Goal: Information Seeking & Learning: Learn about a topic

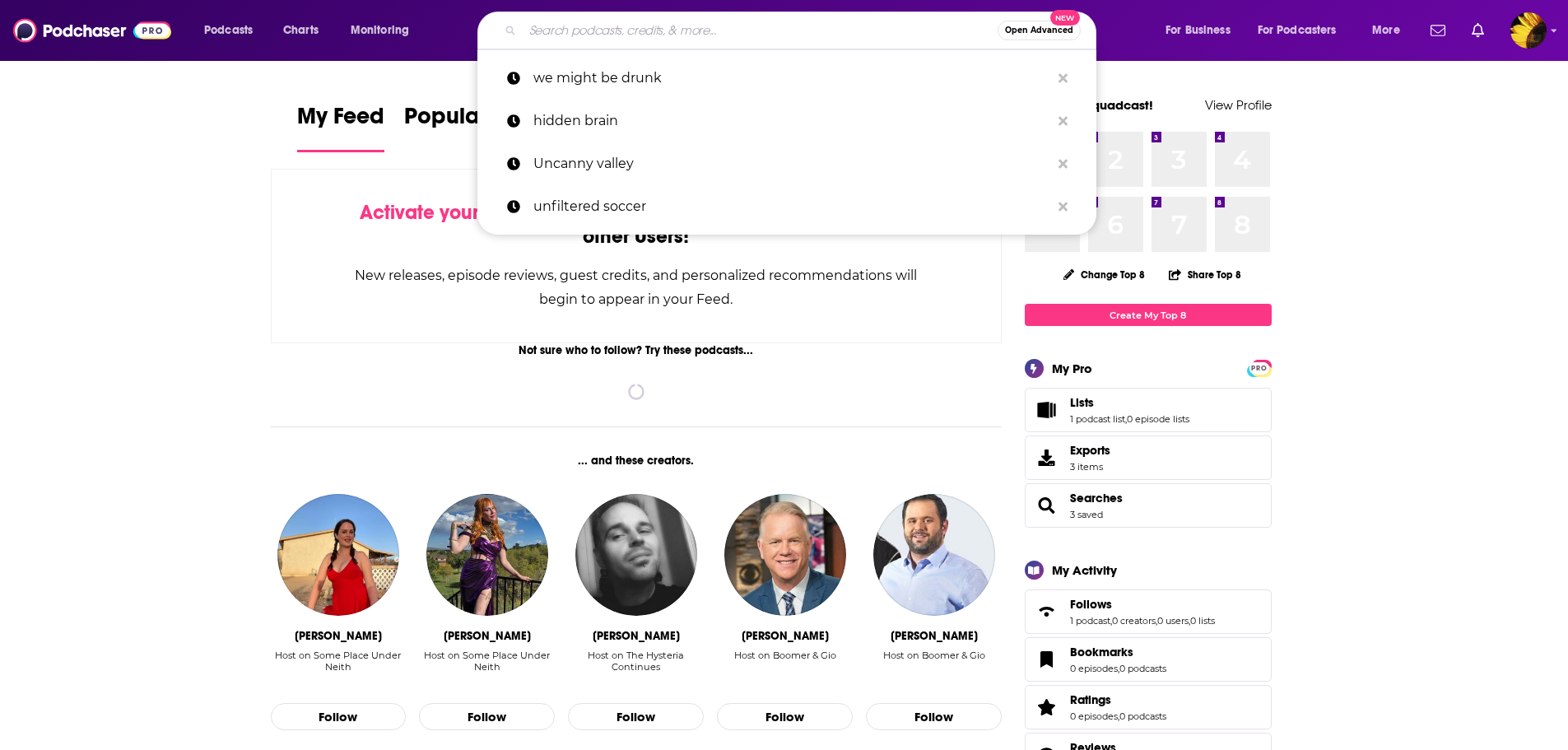
click at [594, 34] on input "Search podcasts, credits, & more..." at bounding box center [760, 30] width 475 height 27
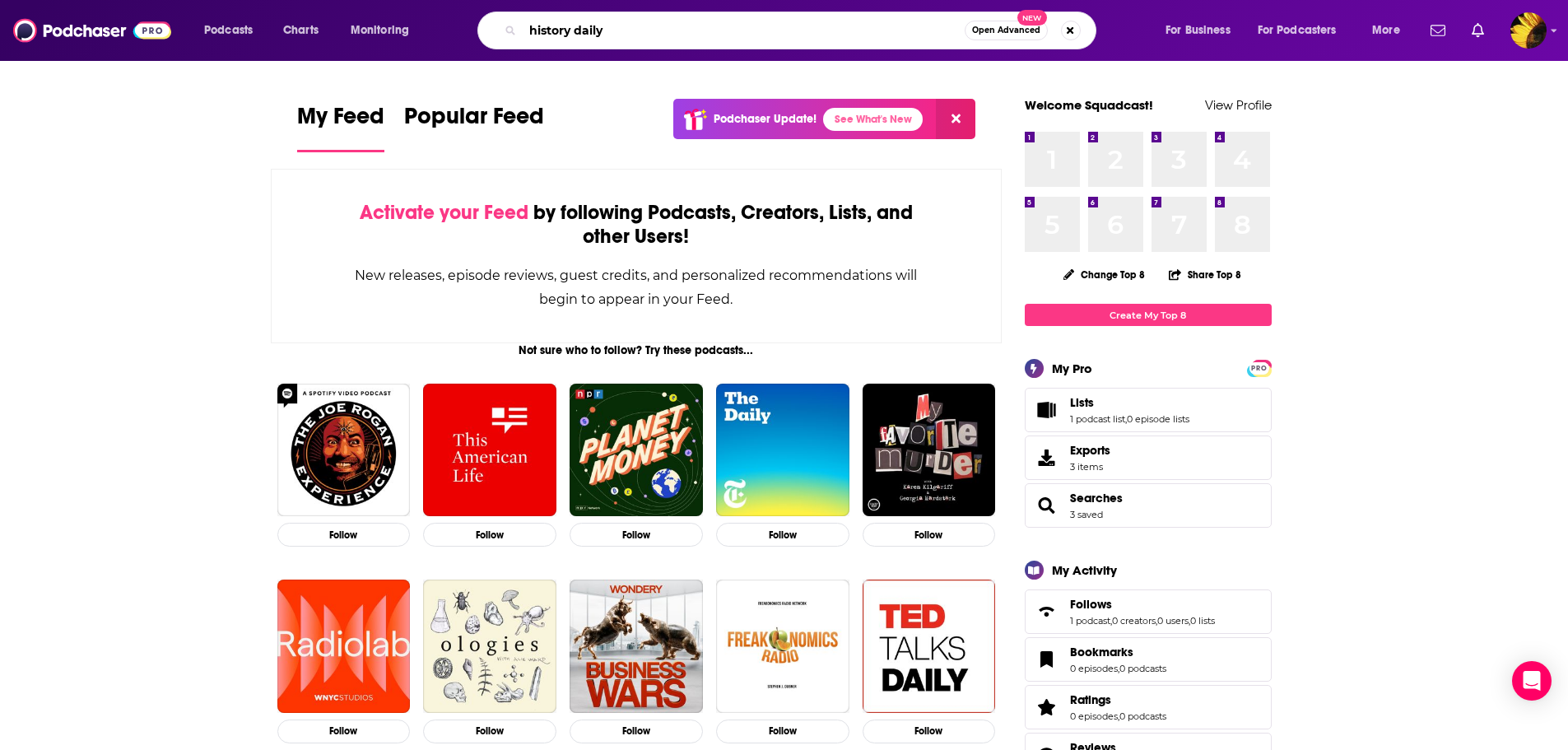
type input "history daily"
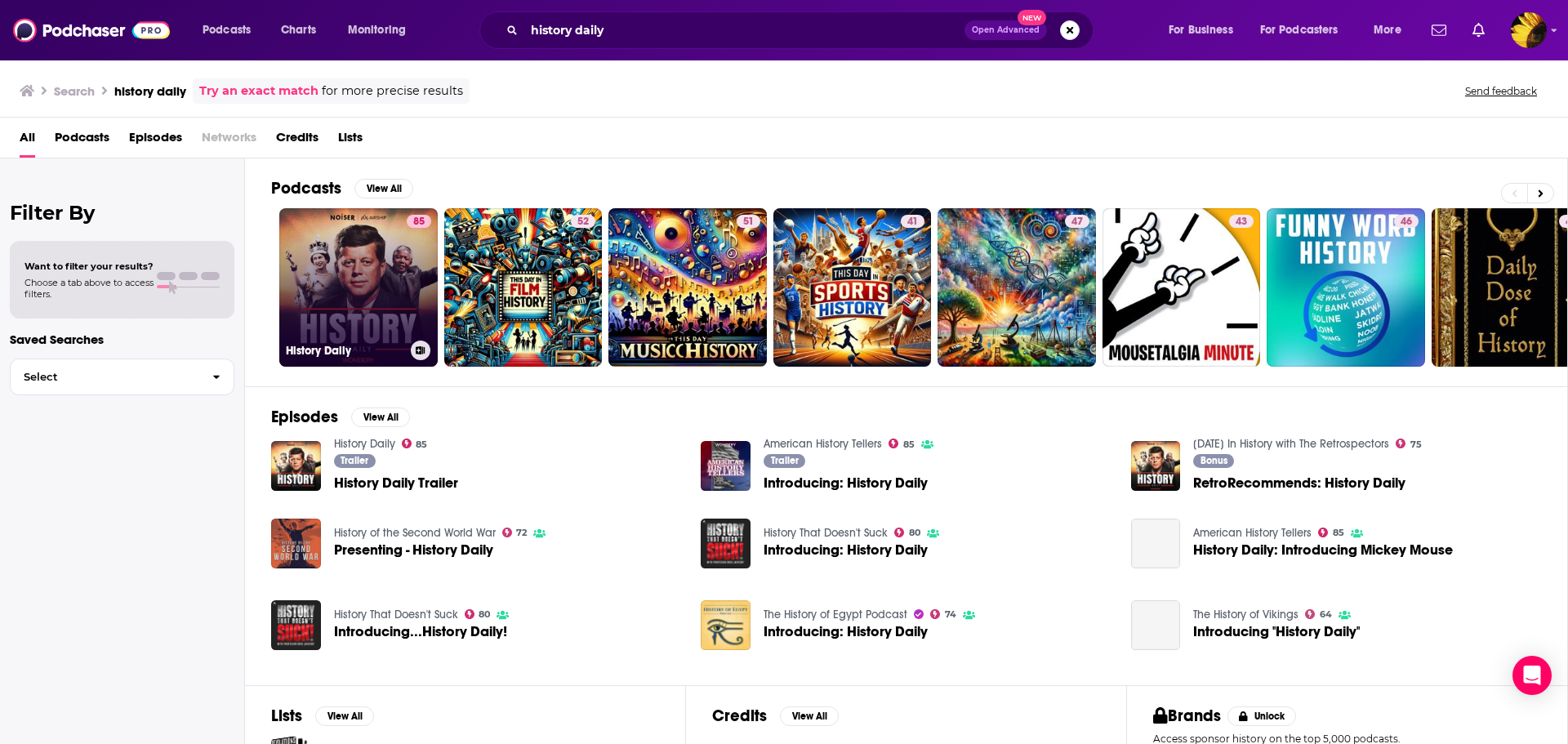
click at [320, 275] on link "85 History Daily" at bounding box center [358, 287] width 158 height 158
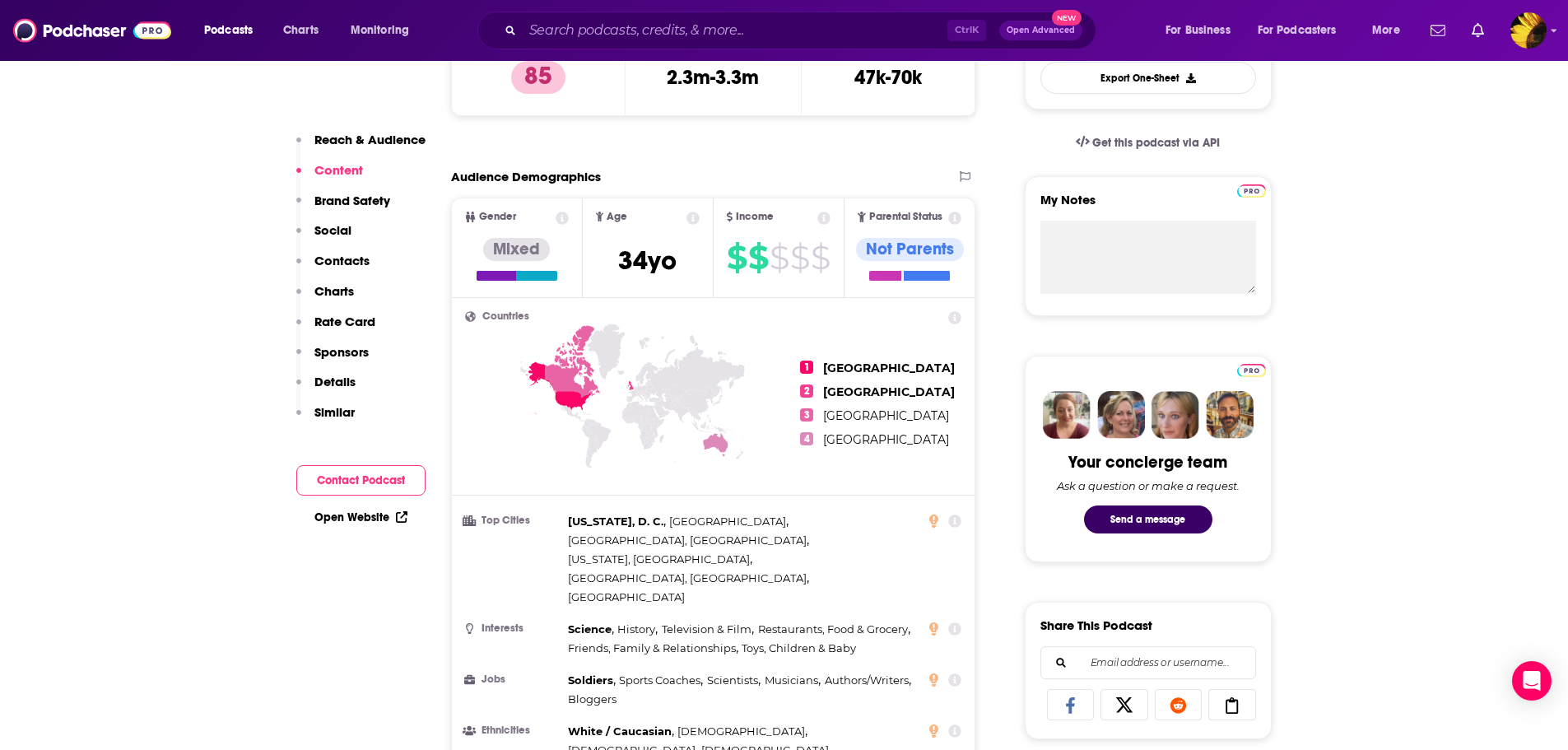
scroll to position [329, 0]
